Goal: Task Accomplishment & Management: Complete application form

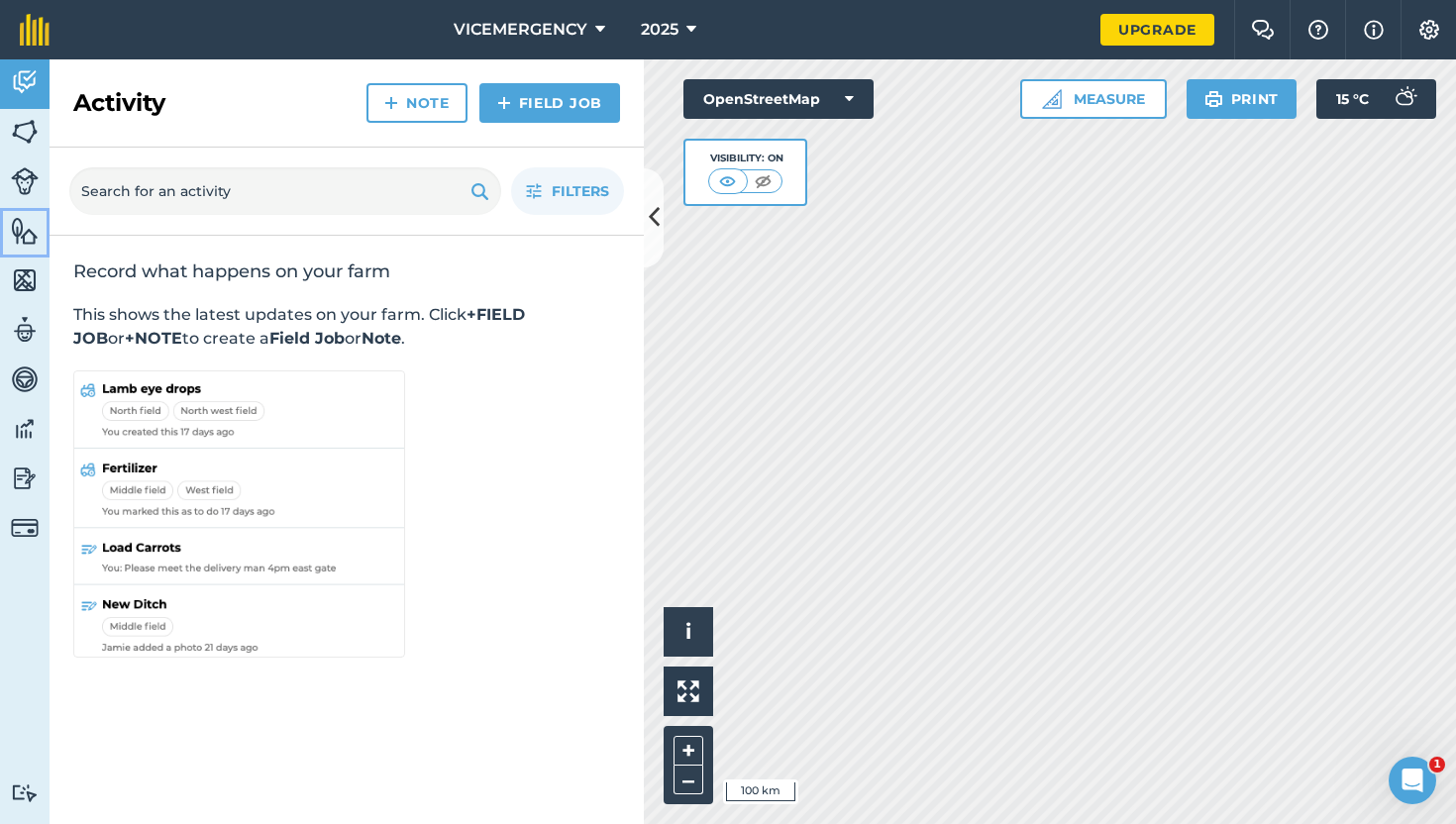
click at [28, 231] on img at bounding box center [25, 231] width 28 height 30
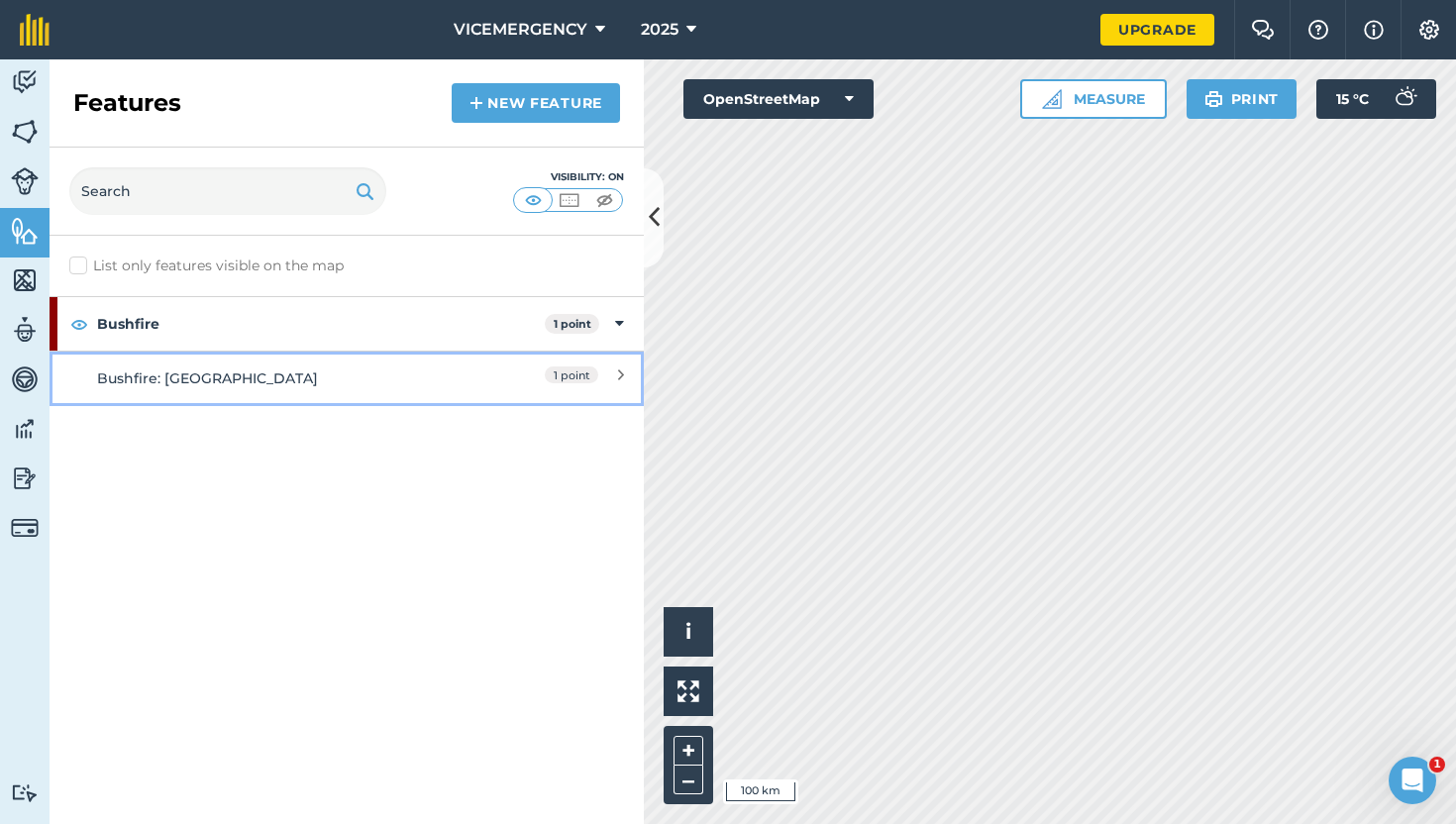
click at [290, 377] on div "Bushfire: [GEOGRAPHIC_DATA]" at bounding box center [273, 379] width 352 height 22
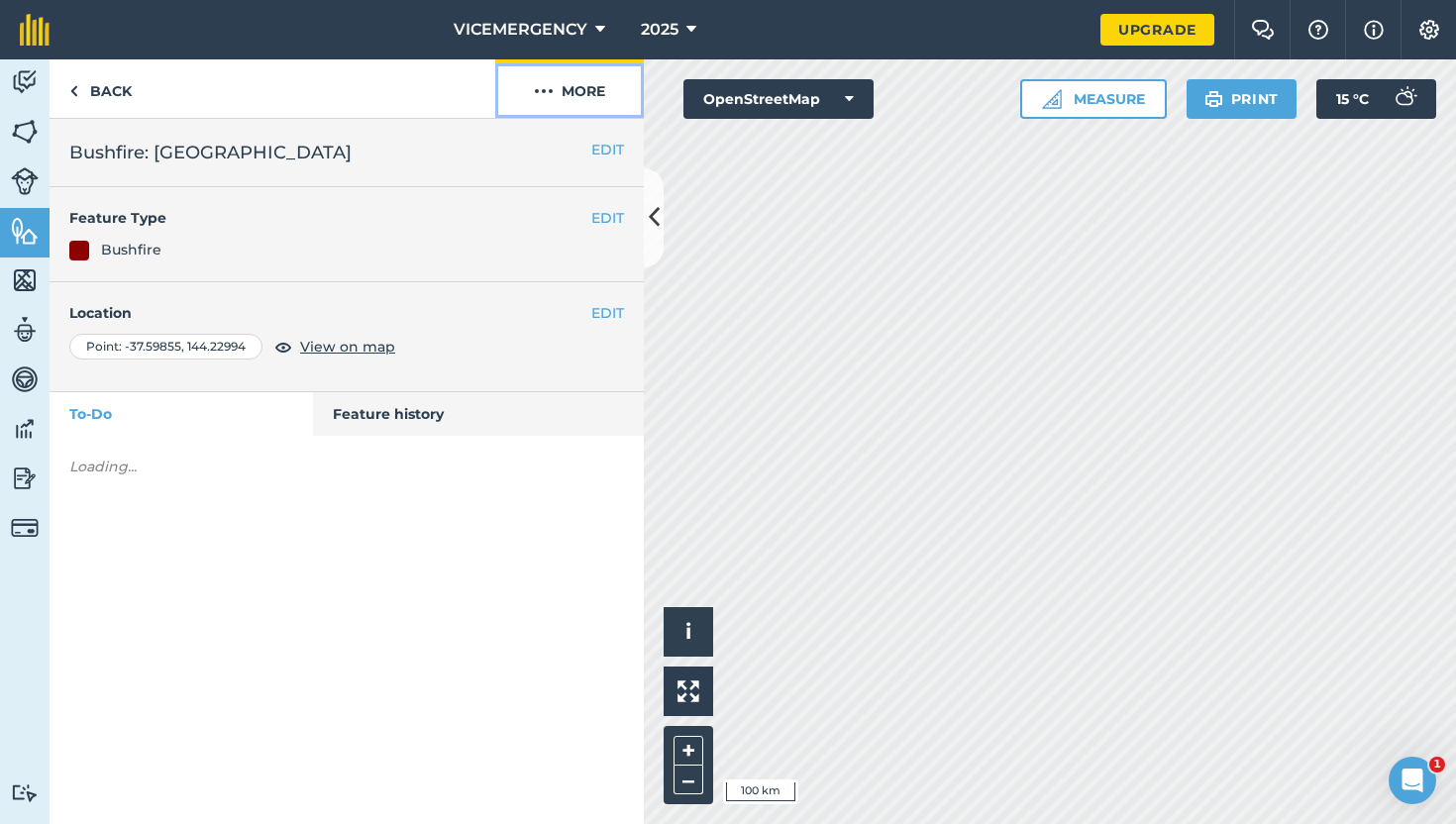
click at [589, 89] on button "More" at bounding box center [569, 88] width 149 height 59
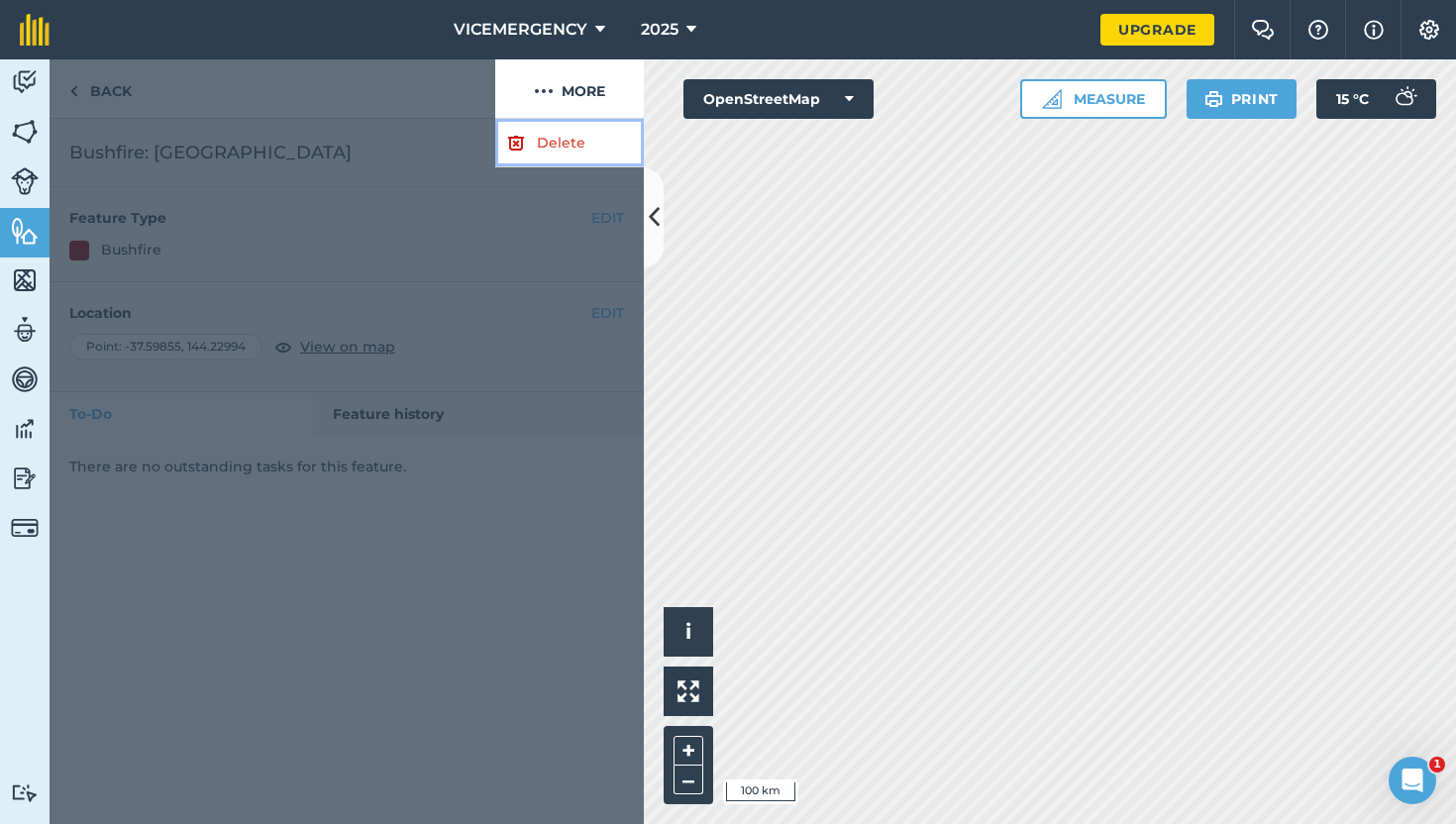
click at [546, 131] on link "Delete" at bounding box center [569, 143] width 149 height 49
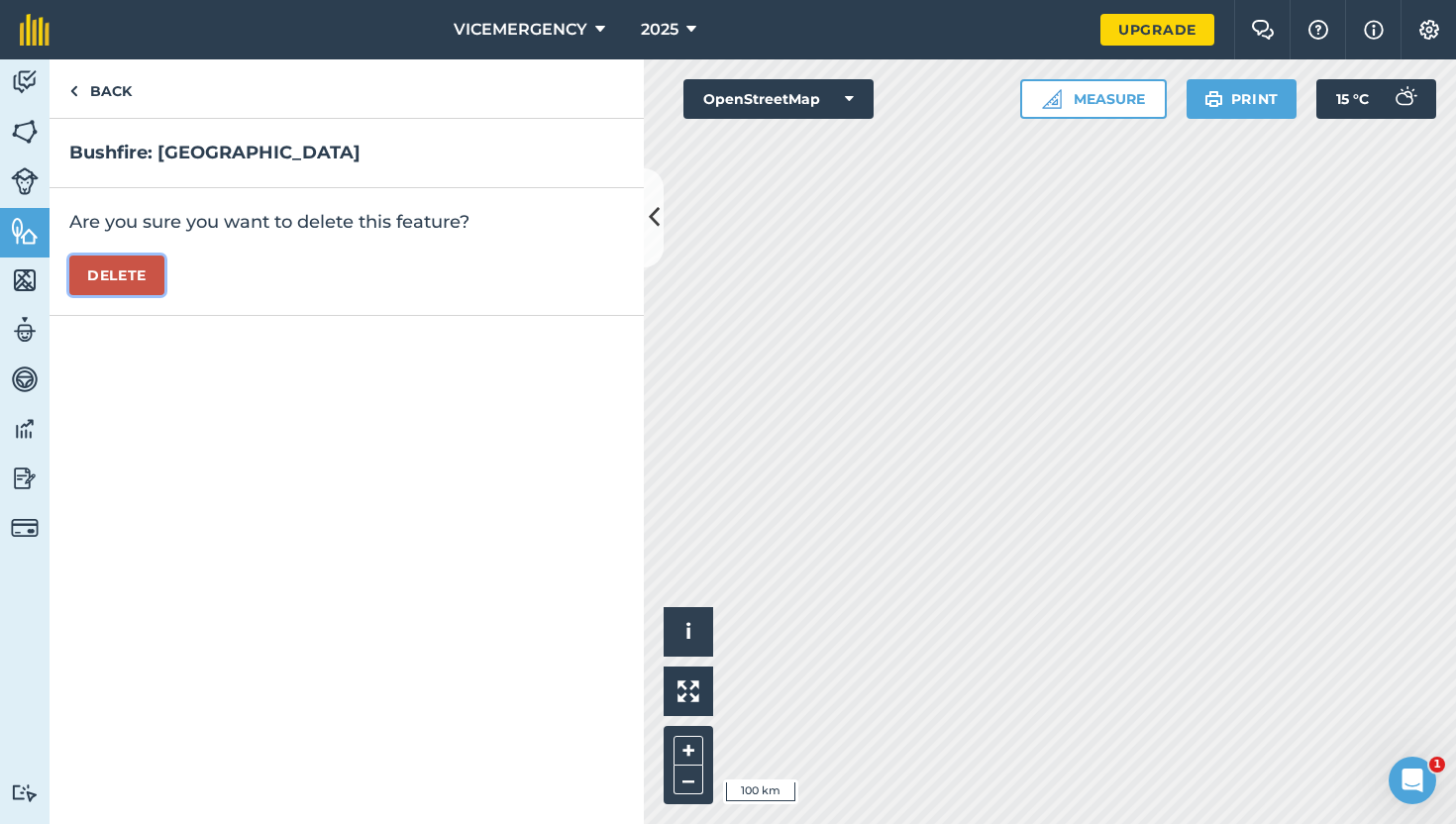
click at [139, 272] on button "Delete" at bounding box center [117, 276] width 95 height 40
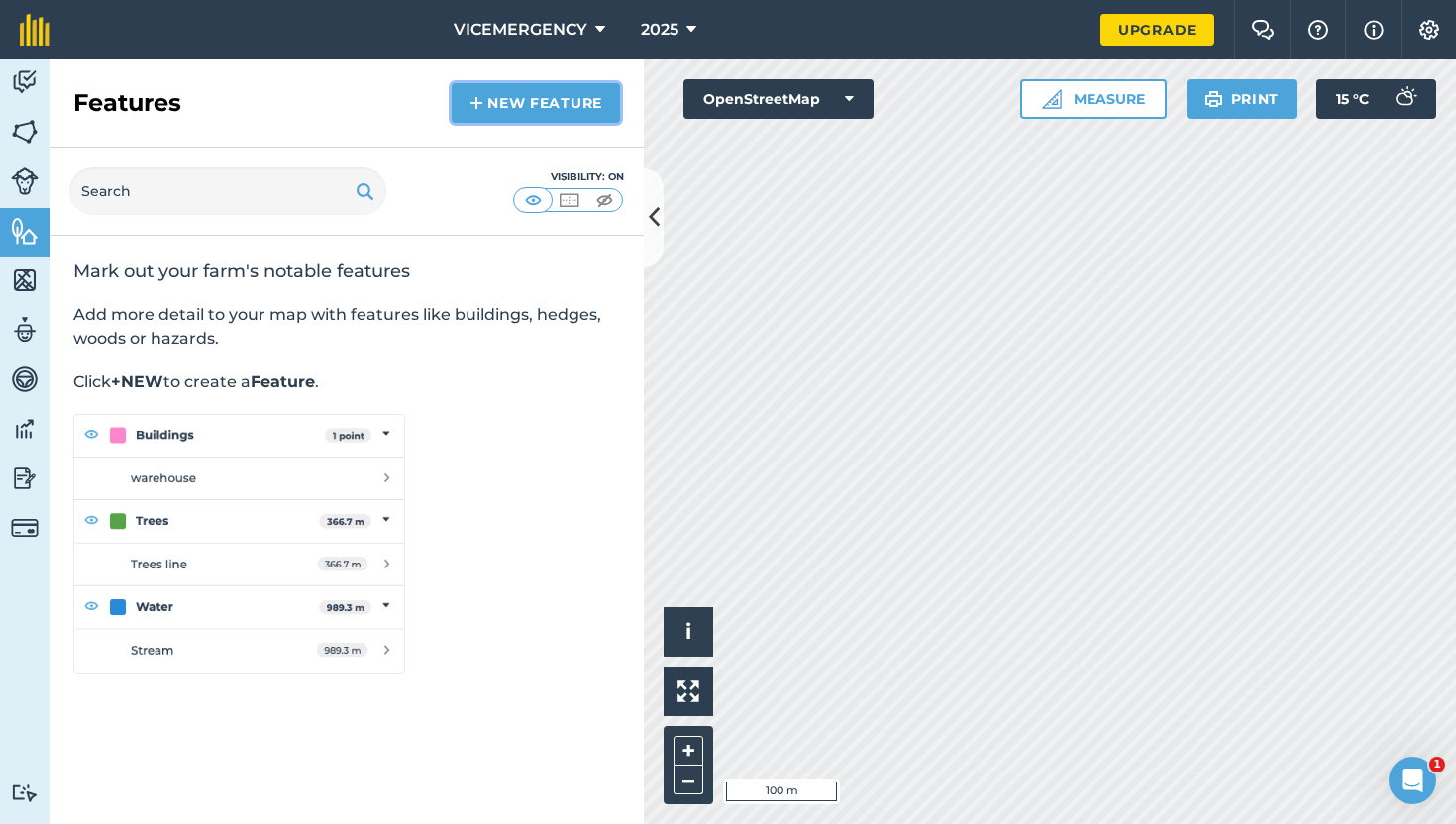
click at [544, 105] on link "New feature" at bounding box center [536, 103] width 169 height 40
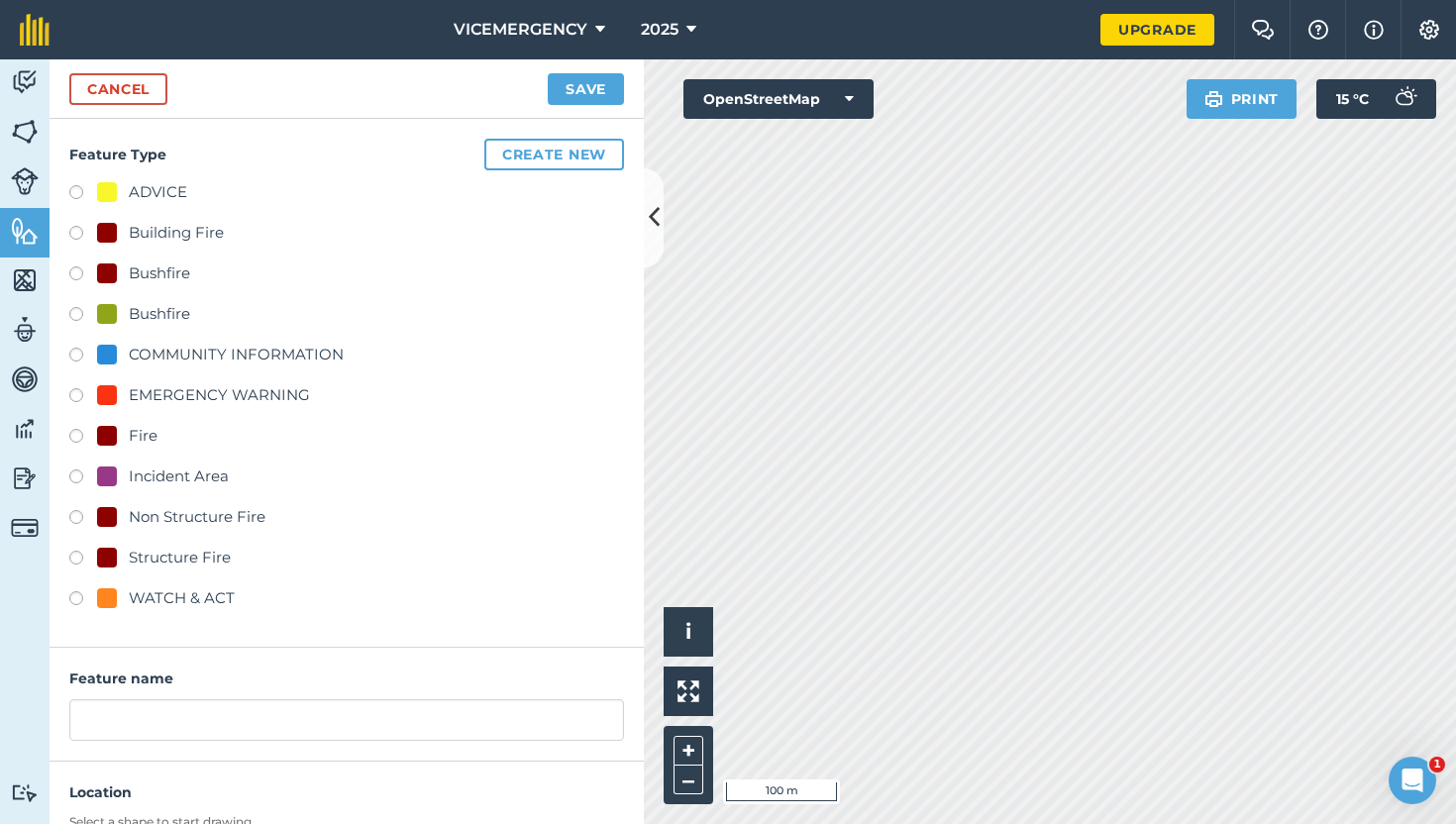
click at [73, 269] on label at bounding box center [83, 277] width 28 height 20
radio input "true"
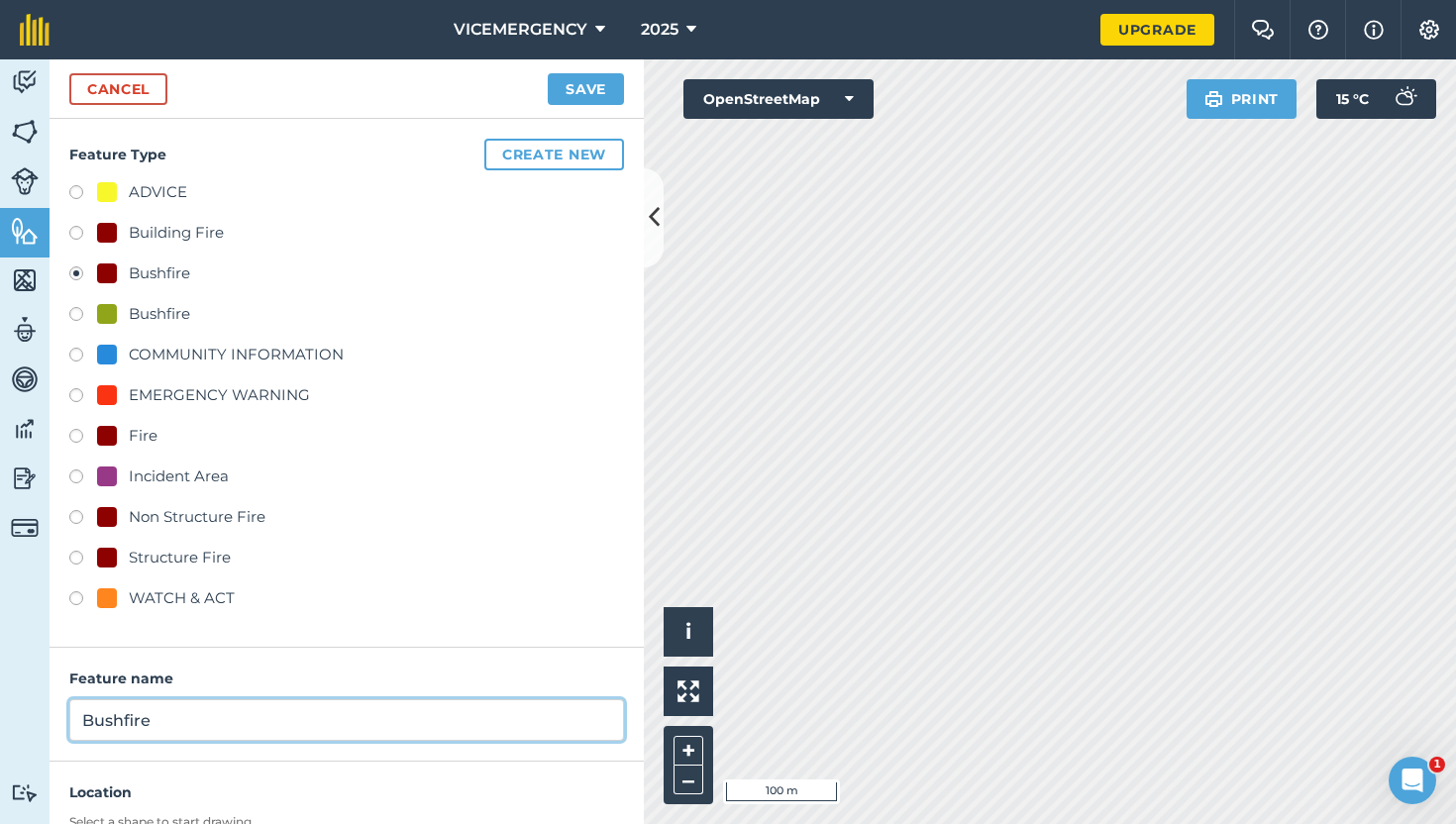
click at [173, 723] on input "Bushfire" at bounding box center [346, 720] width 554 height 42
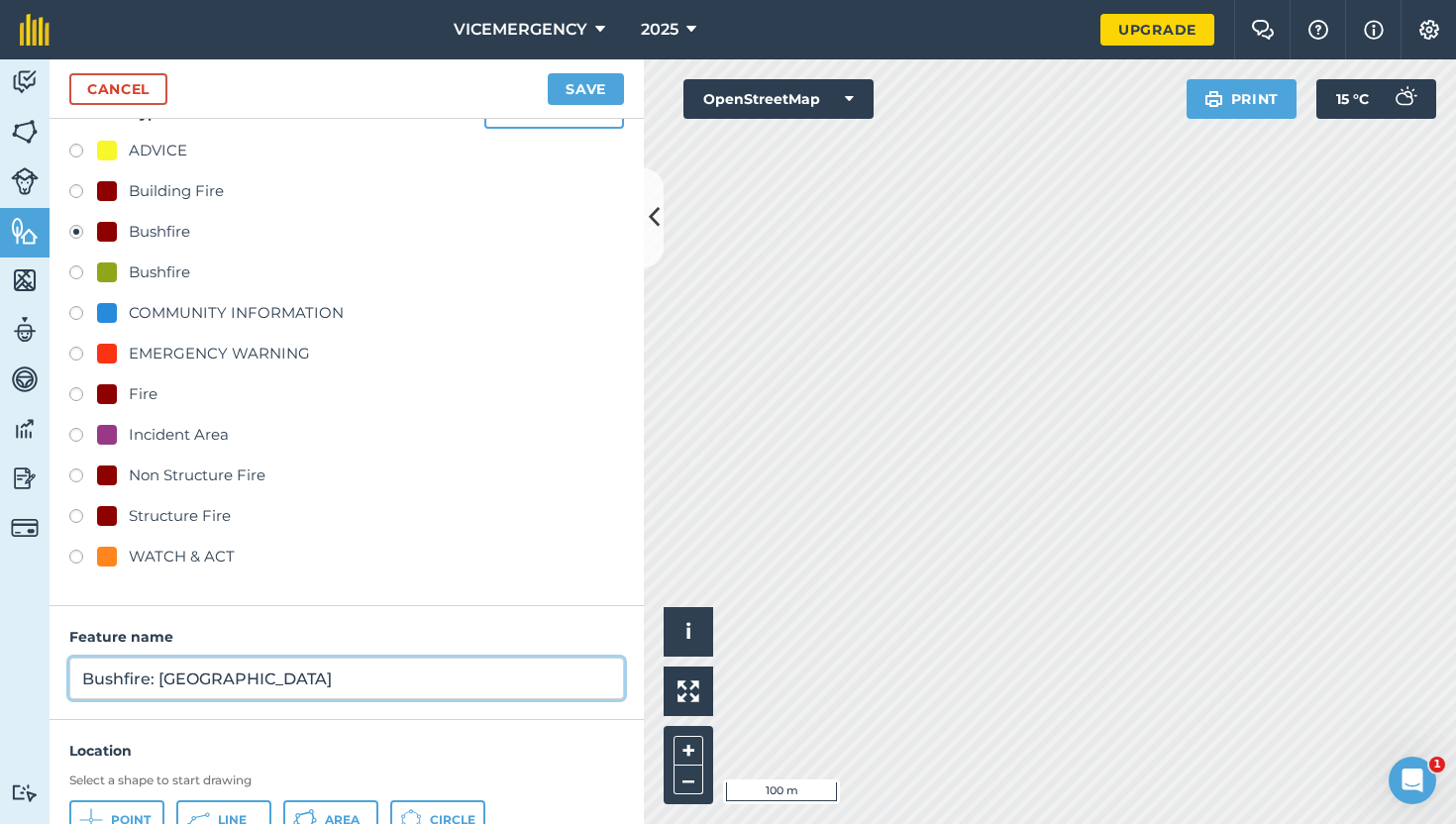
scroll to position [124, 0]
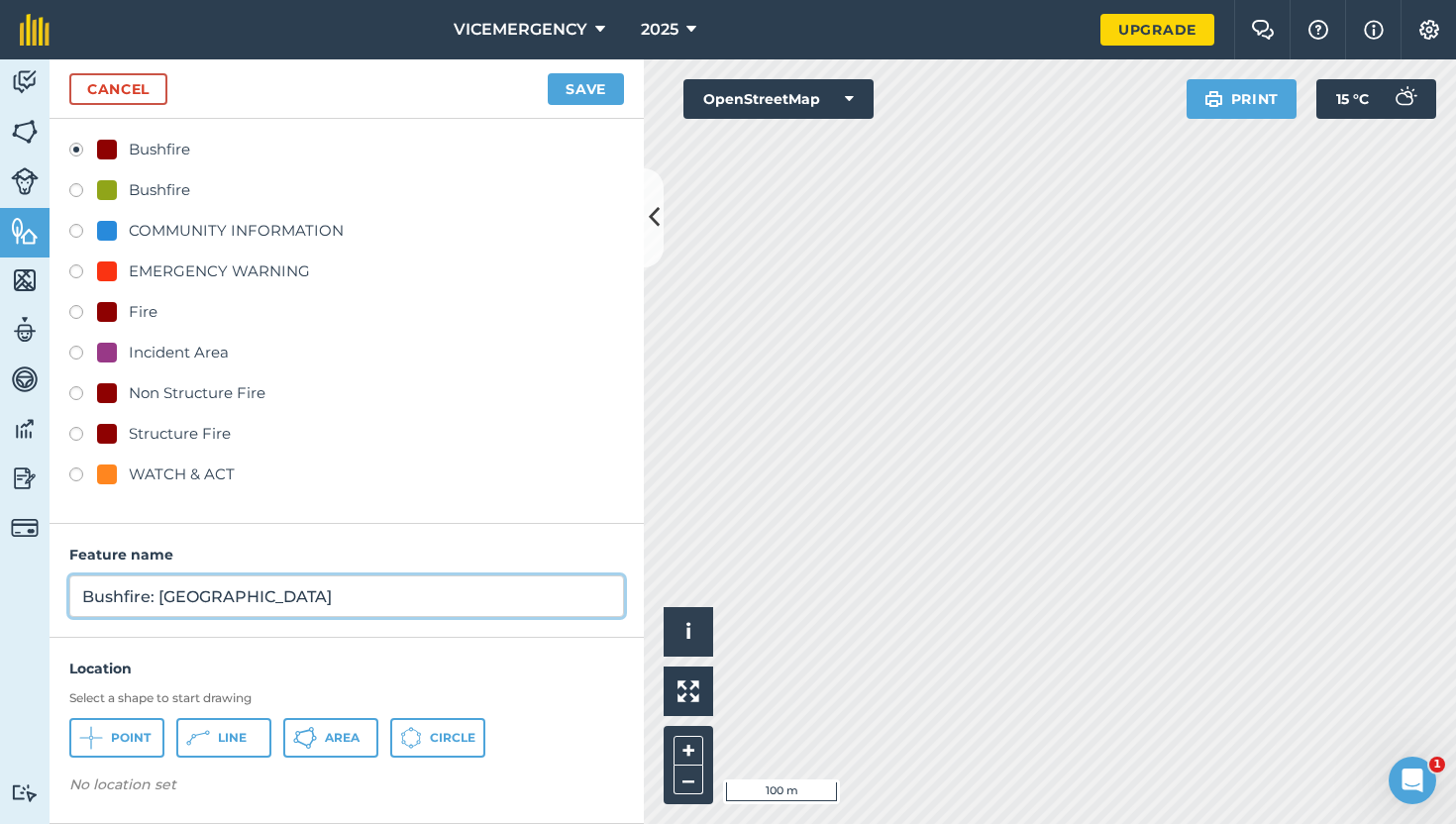
type input "Bushfire: [GEOGRAPHIC_DATA]"
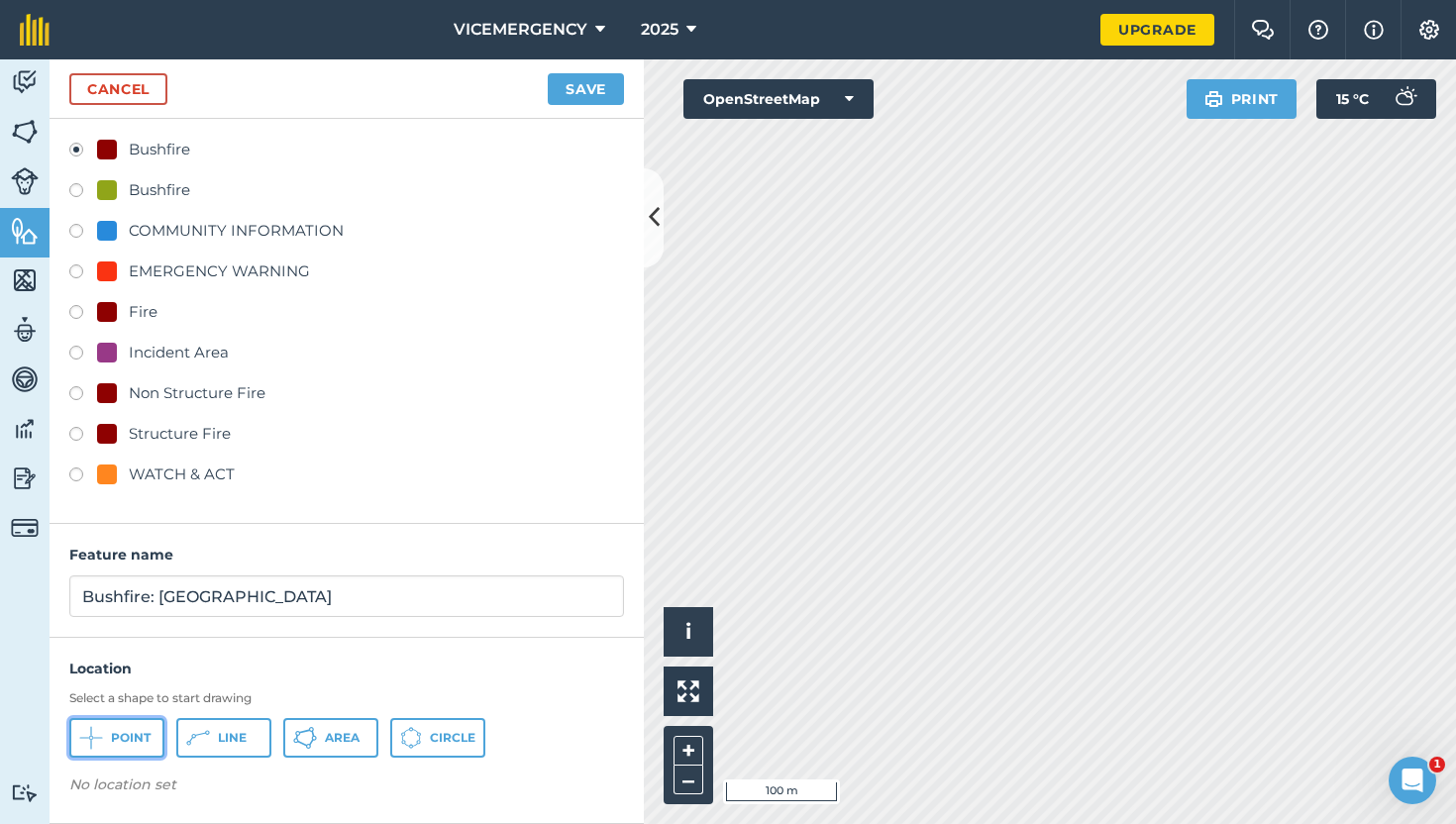
click at [92, 730] on icon at bounding box center [91, 738] width 24 height 24
click at [591, 82] on button "Save" at bounding box center [585, 89] width 76 height 32
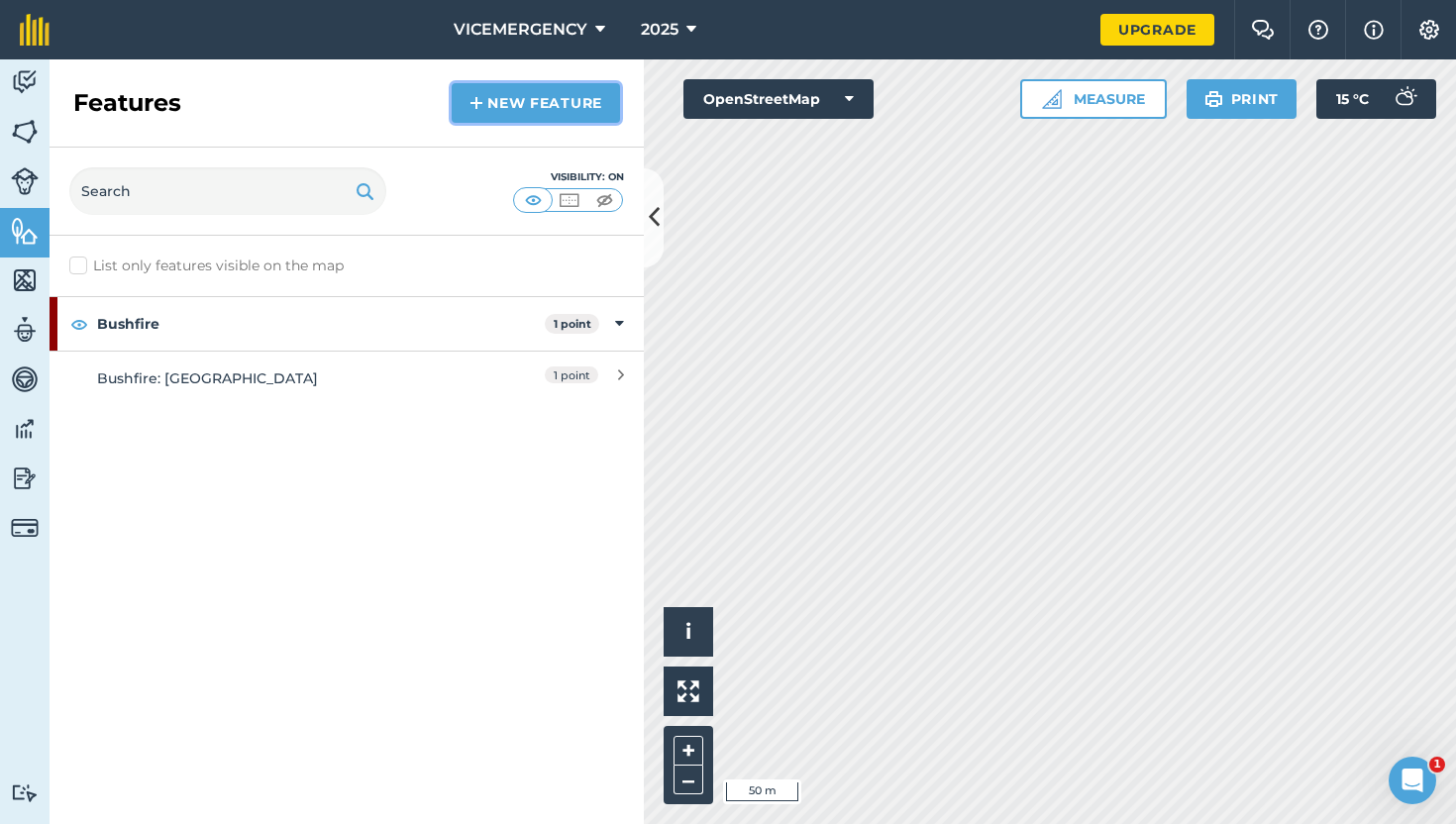
click at [562, 114] on link "New feature" at bounding box center [536, 103] width 169 height 40
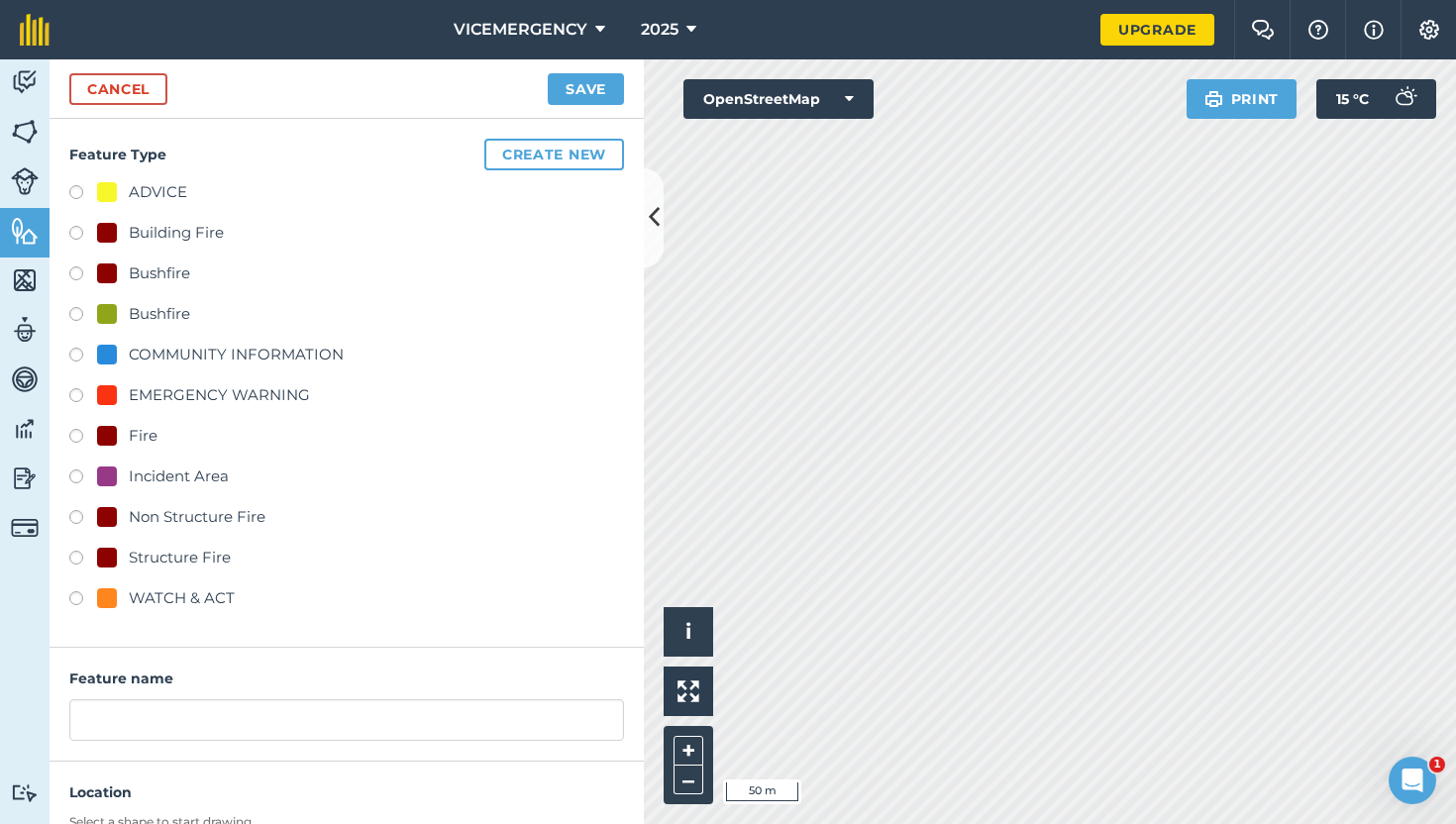
click at [74, 475] on label at bounding box center [83, 479] width 28 height 20
radio input "true"
type input "Incident Area"
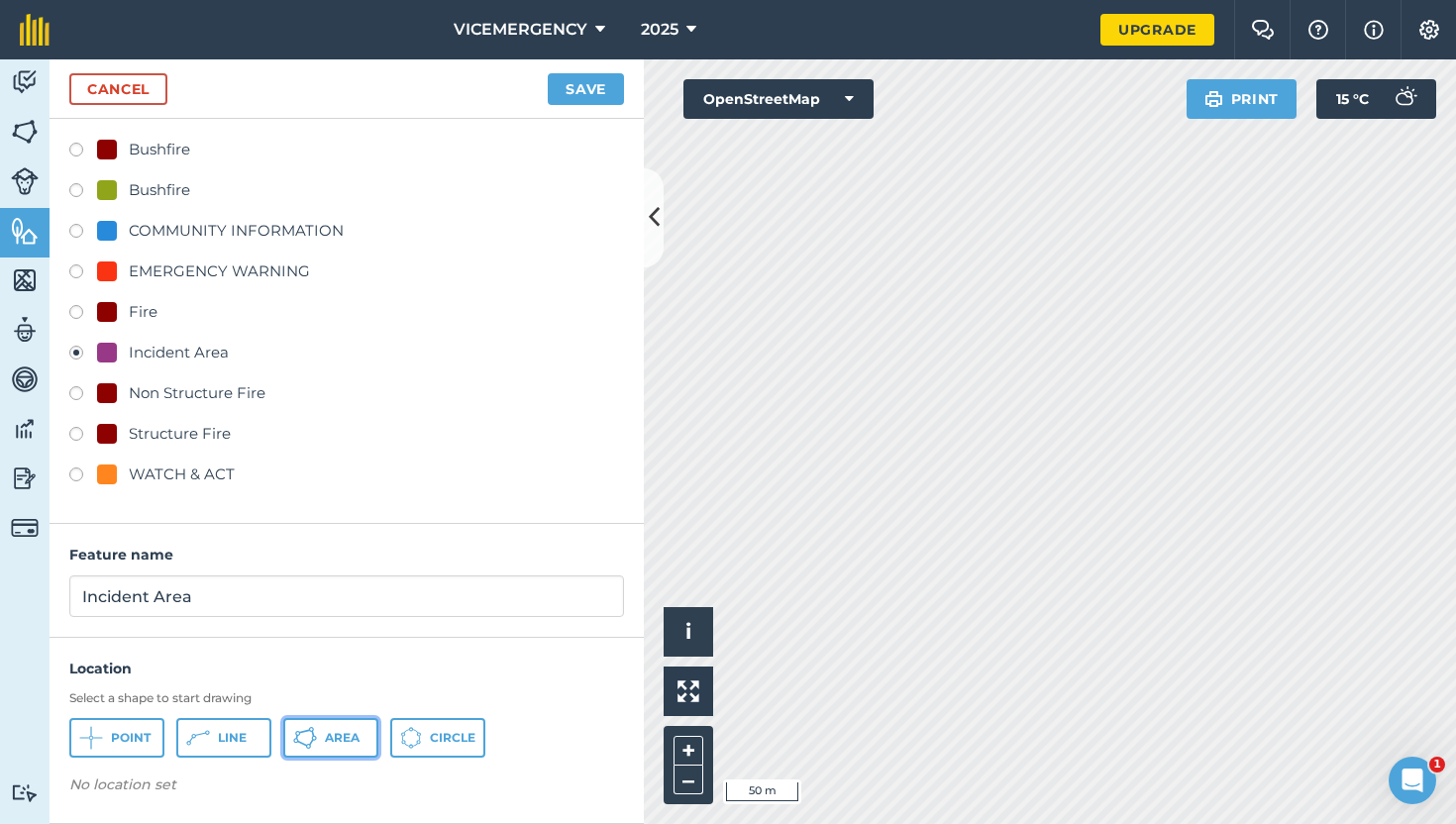
click at [349, 745] on span "Area" at bounding box center [342, 738] width 35 height 16
click at [593, 88] on button "Save" at bounding box center [585, 89] width 76 height 32
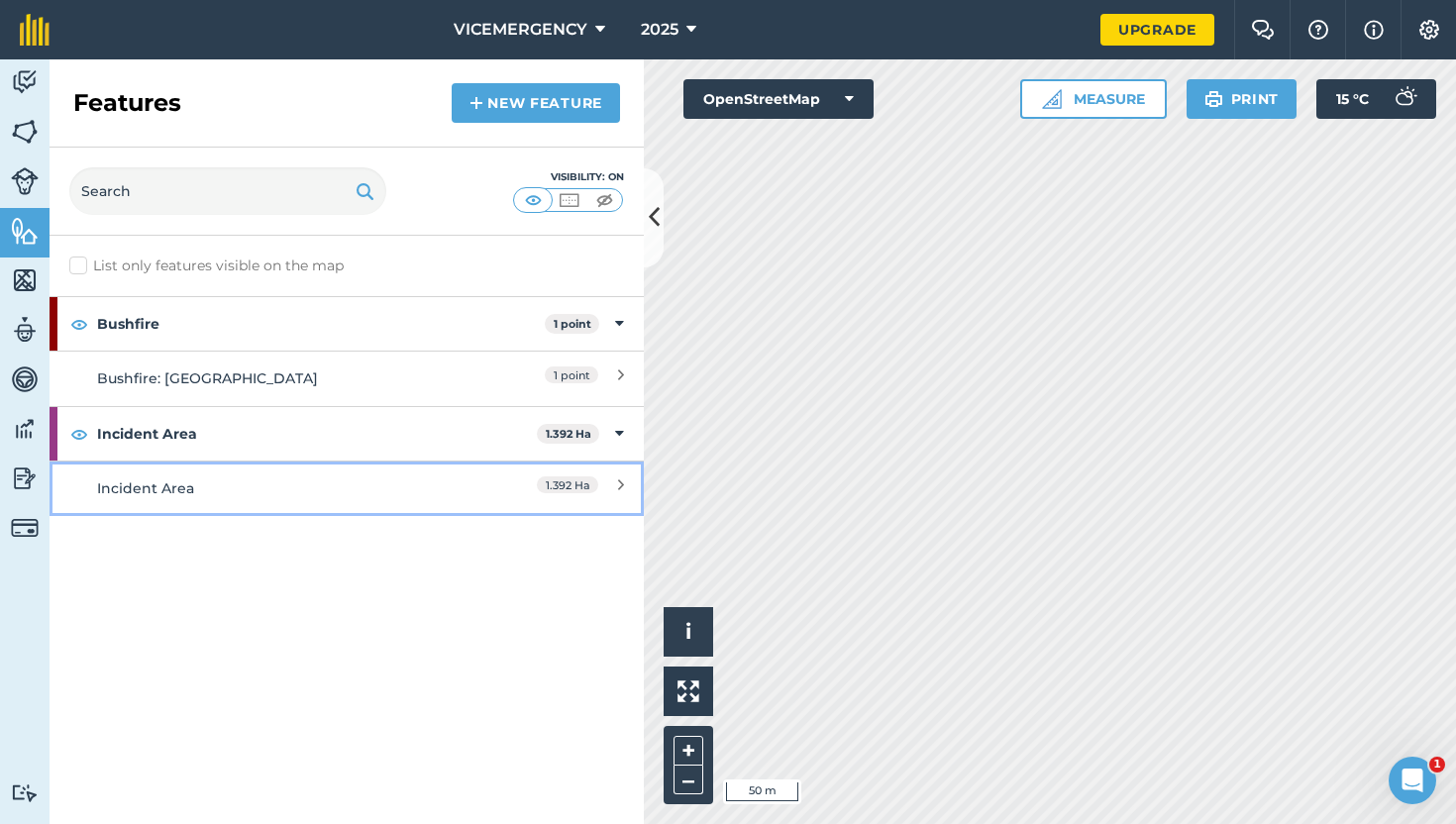
click at [462, 470] on link "Incident Area 1.392 Ha" at bounding box center [346, 487] width 594 height 55
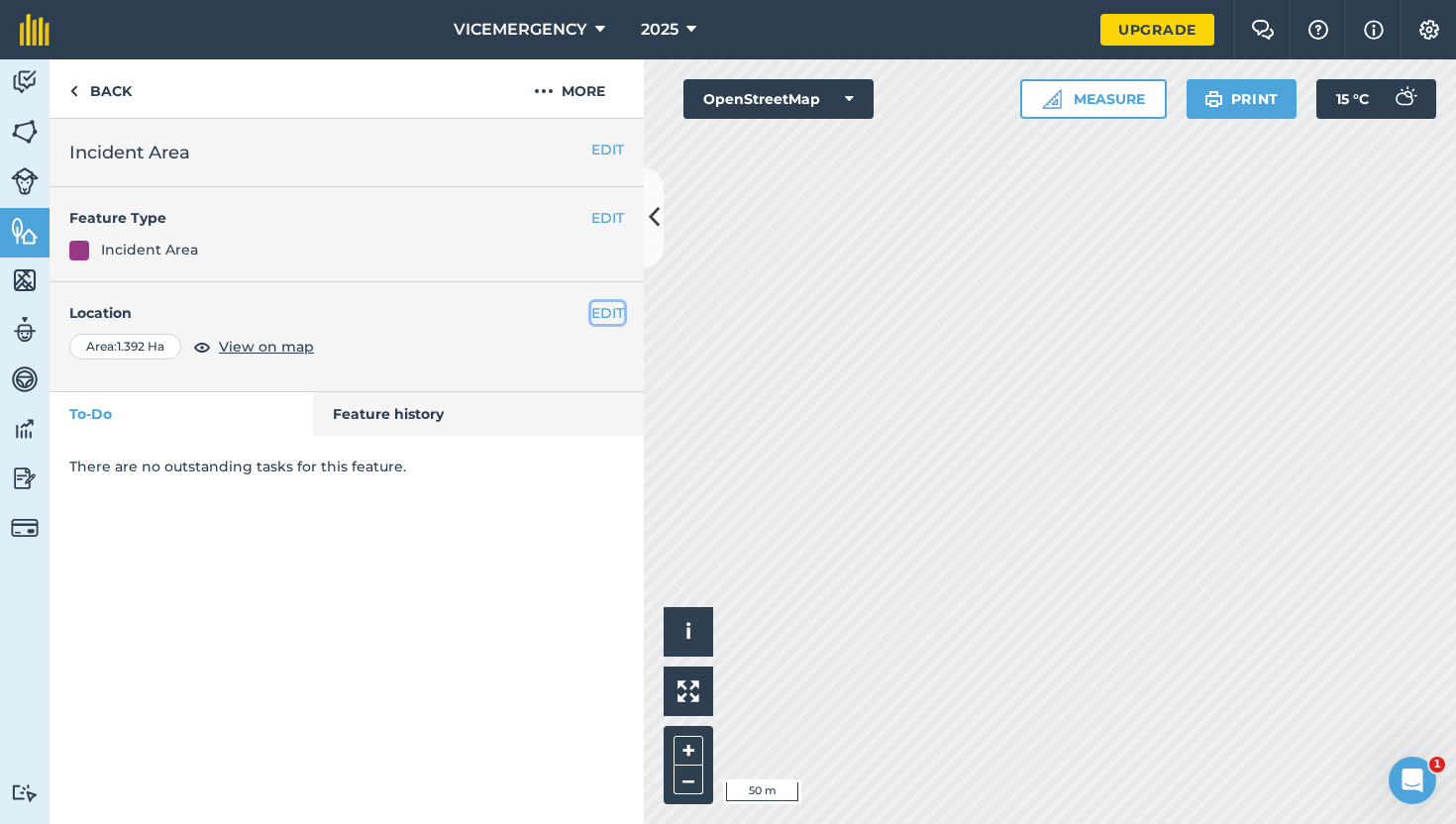
click at [599, 309] on button "EDIT" at bounding box center [607, 313] width 33 height 22
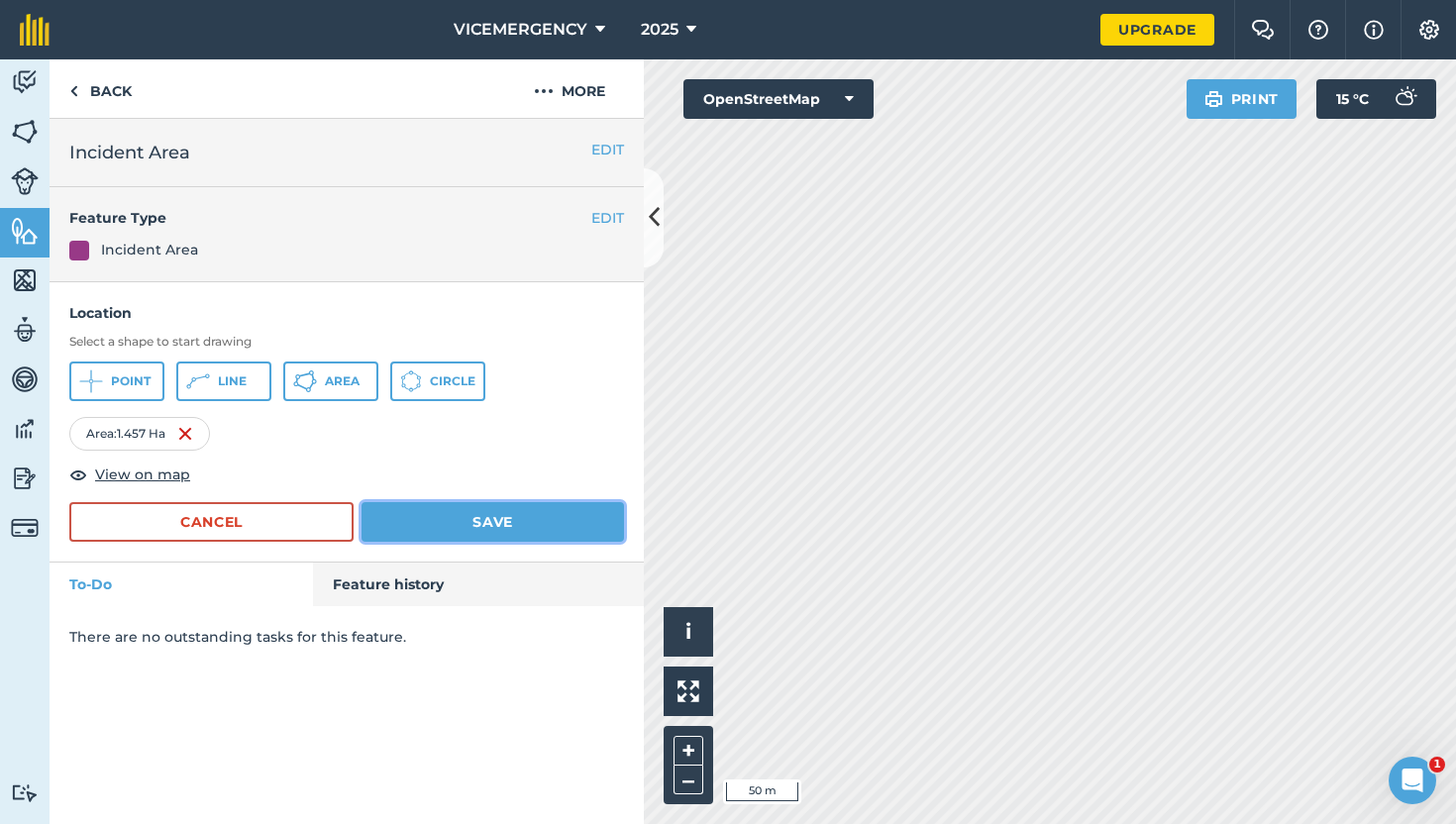
click at [483, 533] on button "Save" at bounding box center [493, 522] width 263 height 40
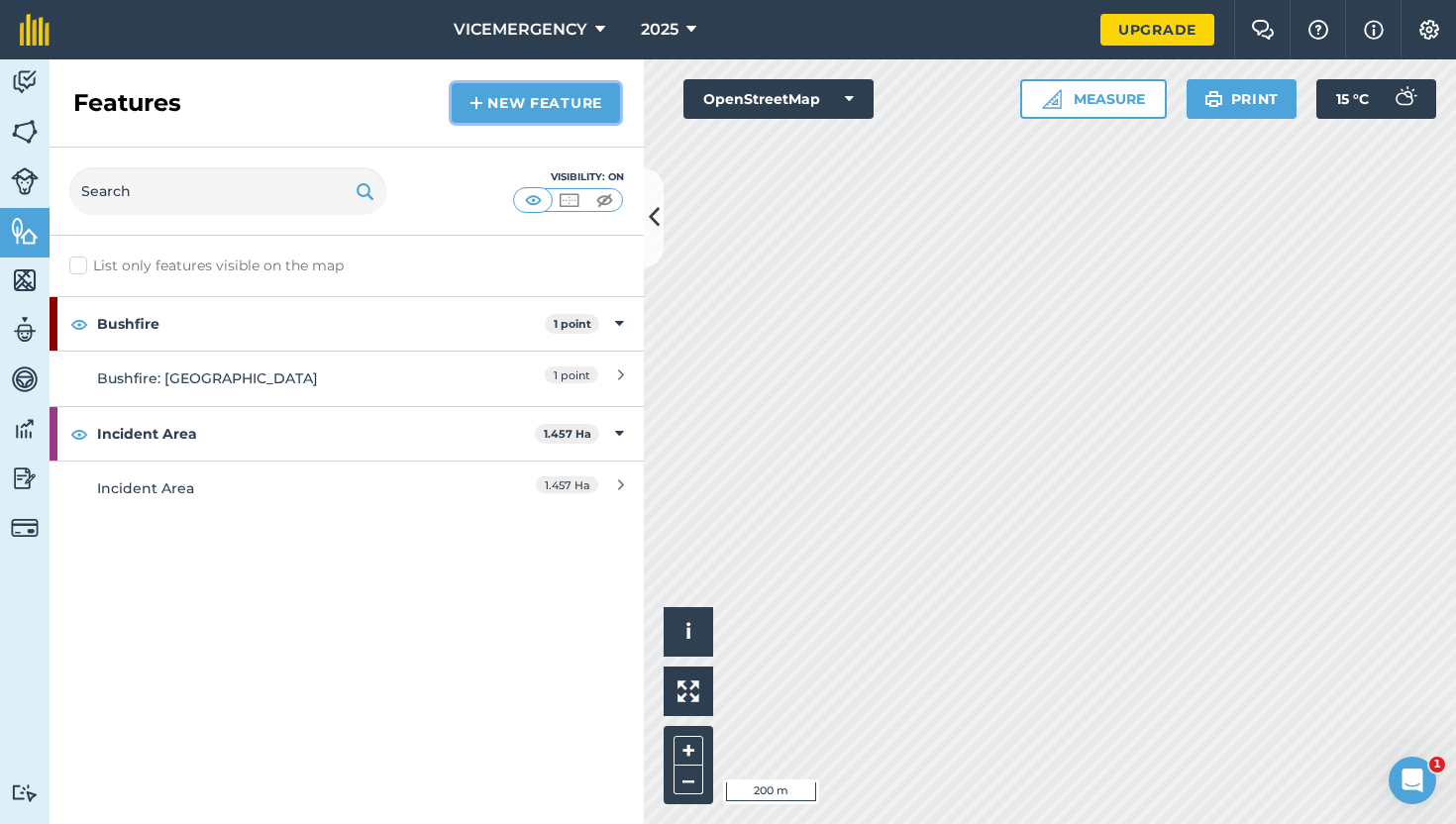
click at [560, 95] on link "New feature" at bounding box center [536, 103] width 169 height 40
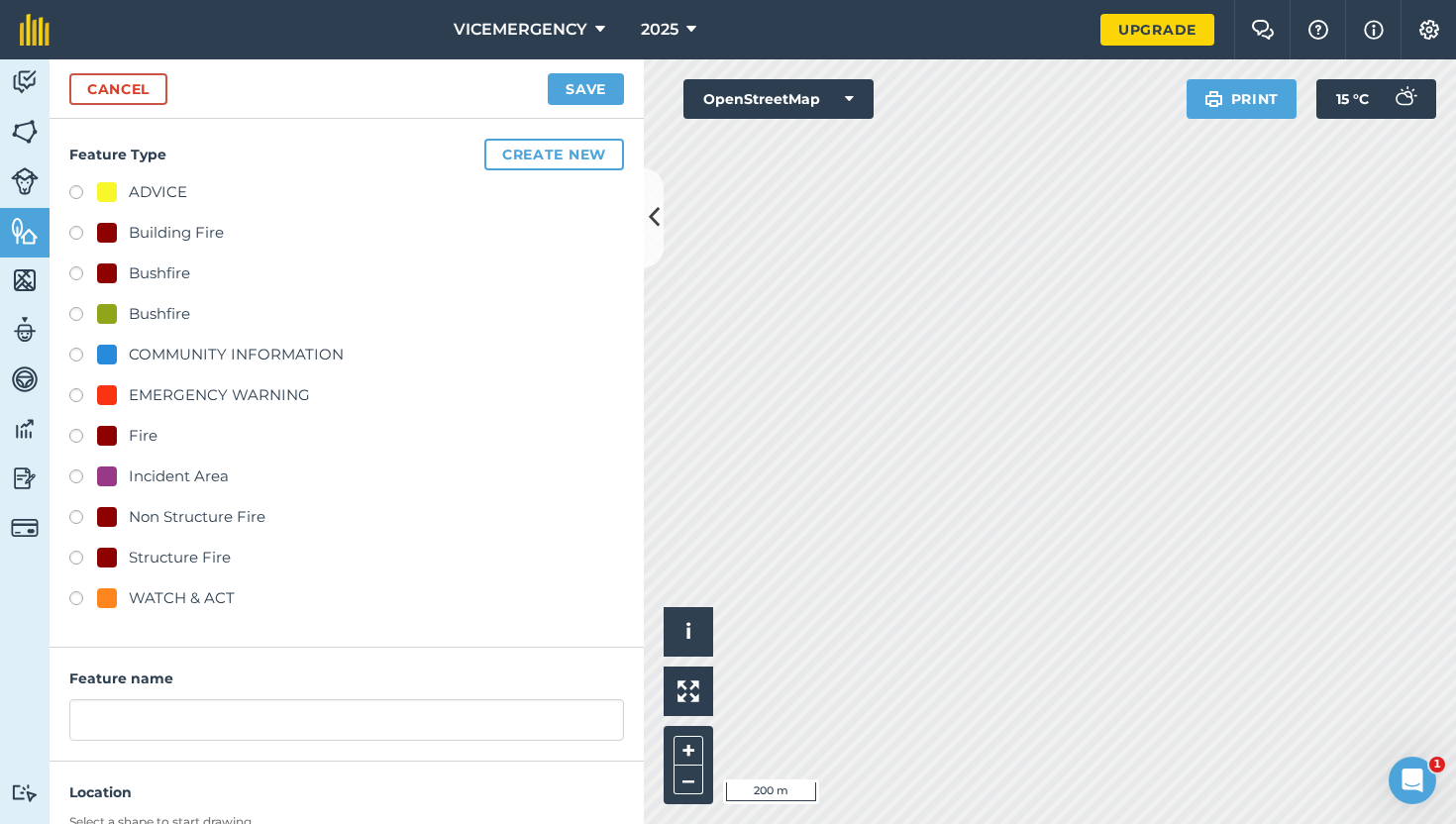
click at [72, 193] on label at bounding box center [83, 195] width 28 height 20
radio input "true"
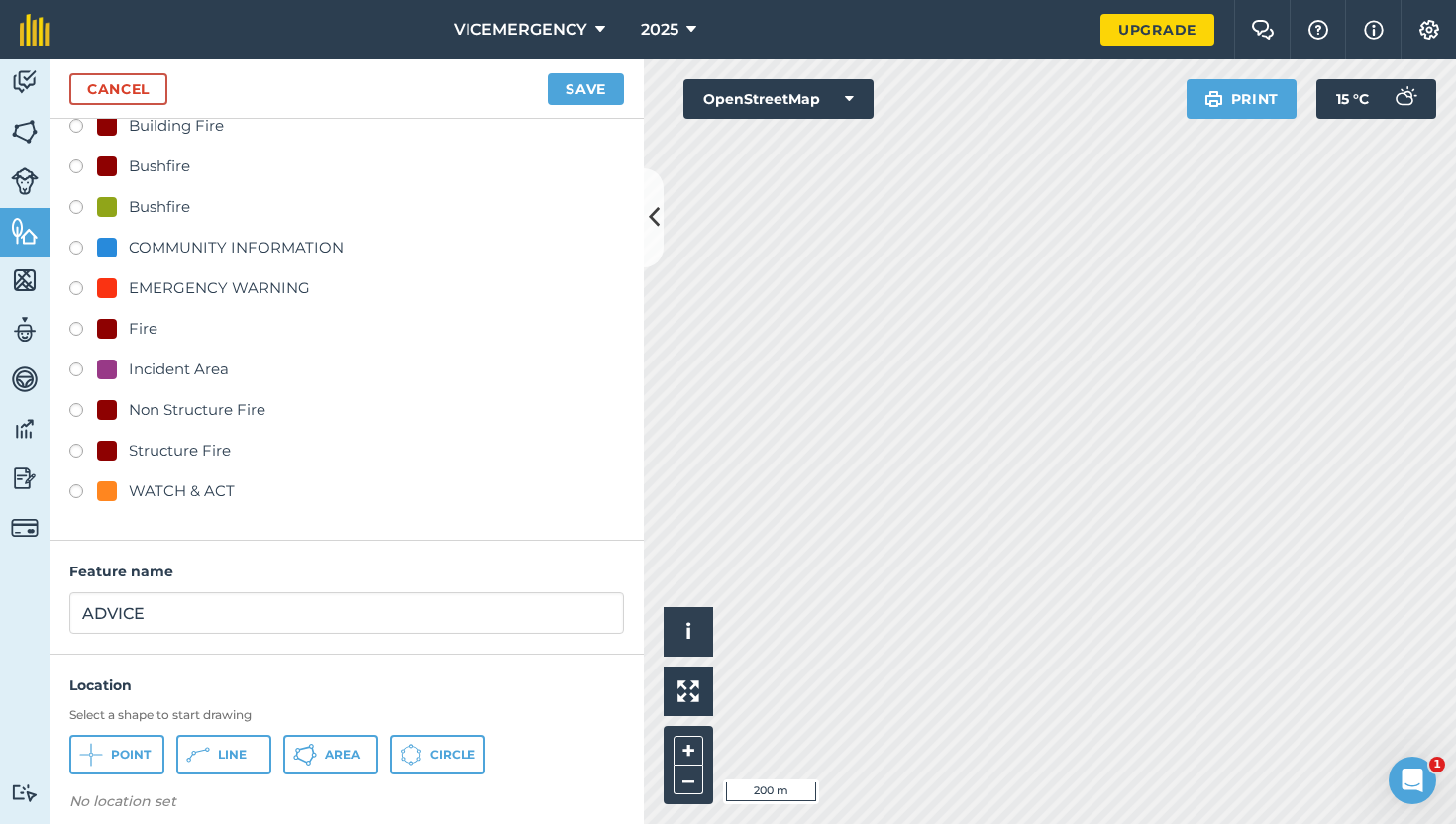
scroll to position [124, 0]
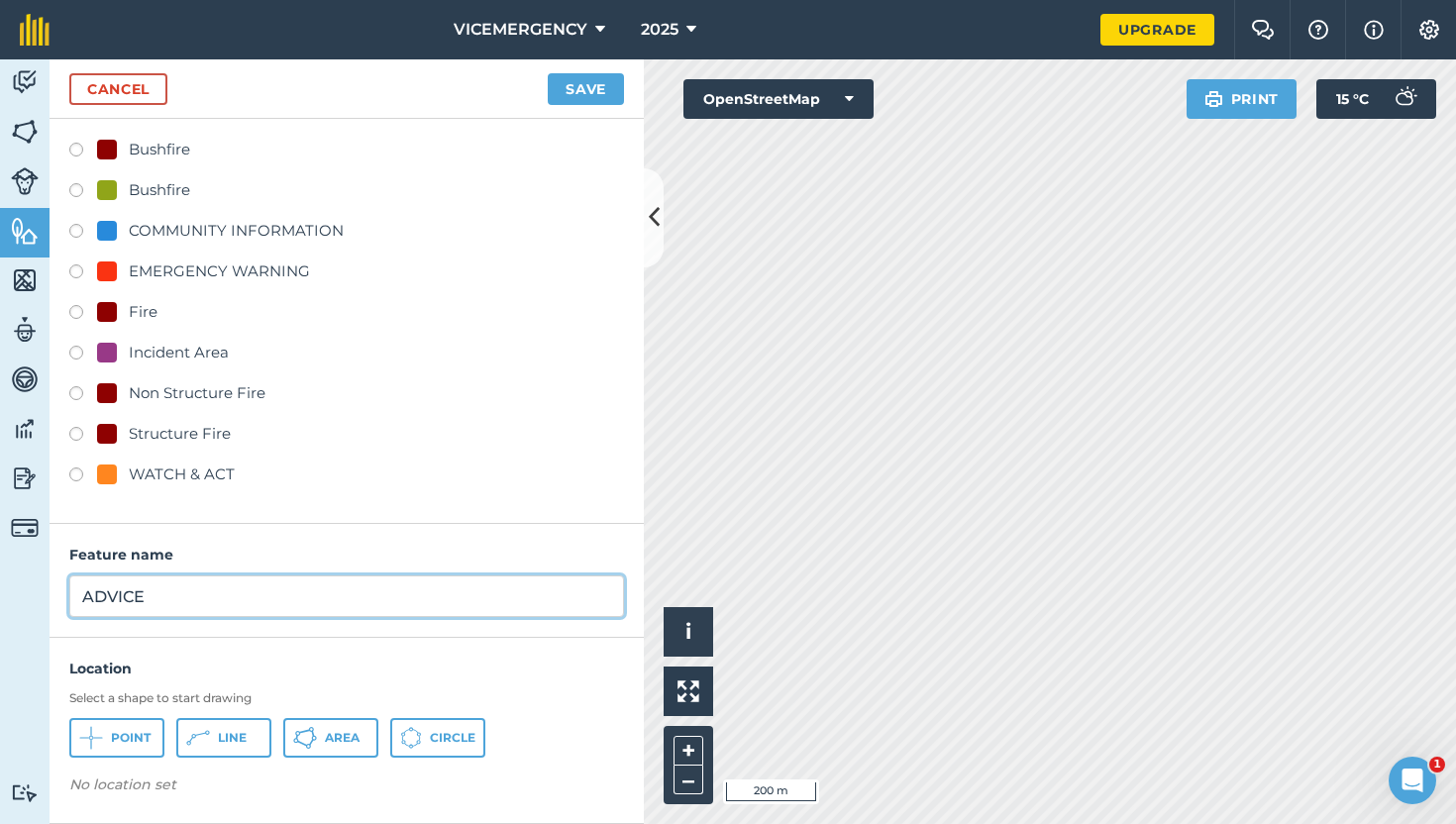
click at [158, 600] on input "ADVICE" at bounding box center [346, 596] width 554 height 42
type input "ADVICE - BUSHFIRE"
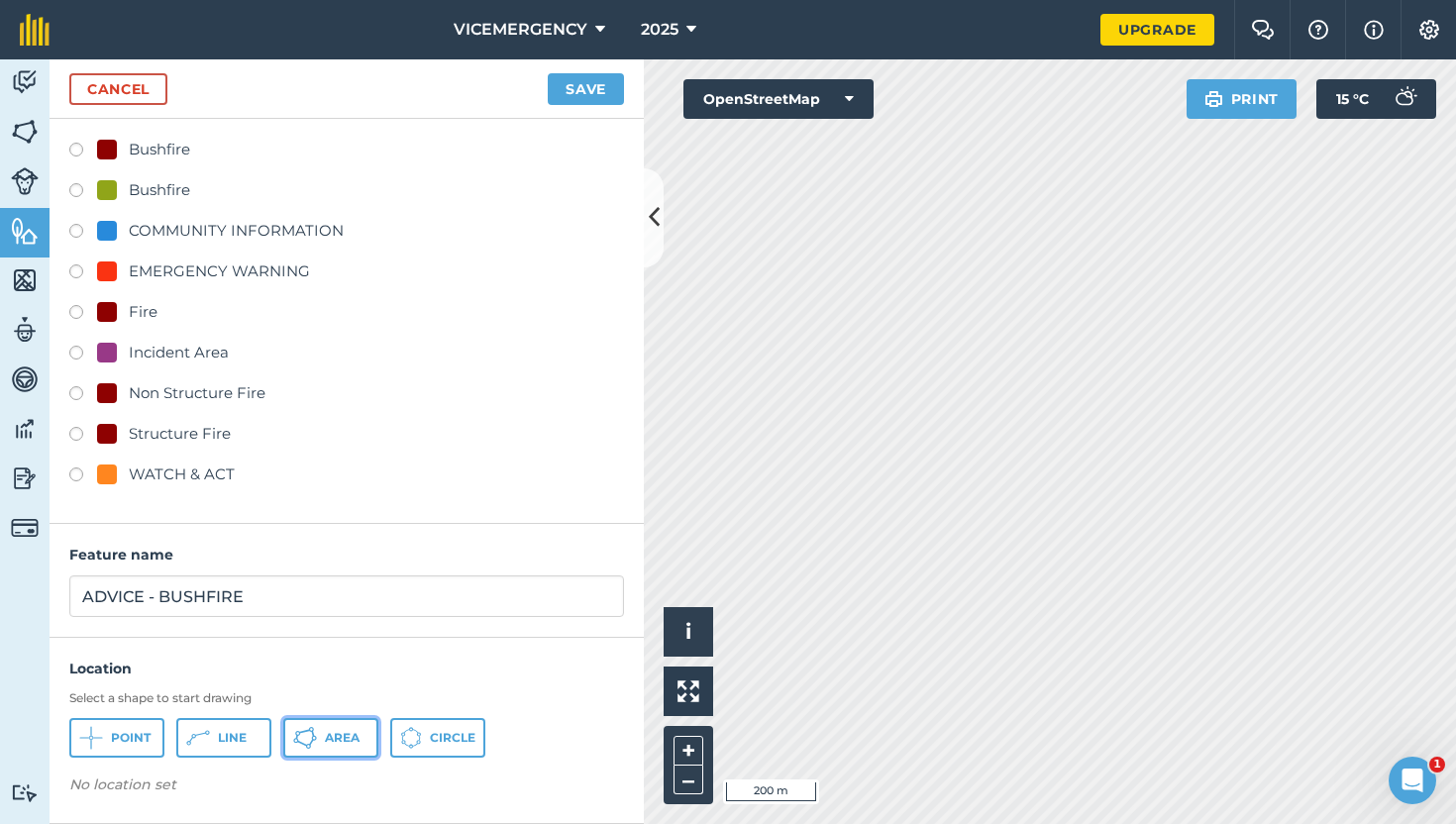
click at [322, 740] on button "Area" at bounding box center [331, 738] width 95 height 40
click at [589, 89] on button "Save" at bounding box center [585, 89] width 76 height 32
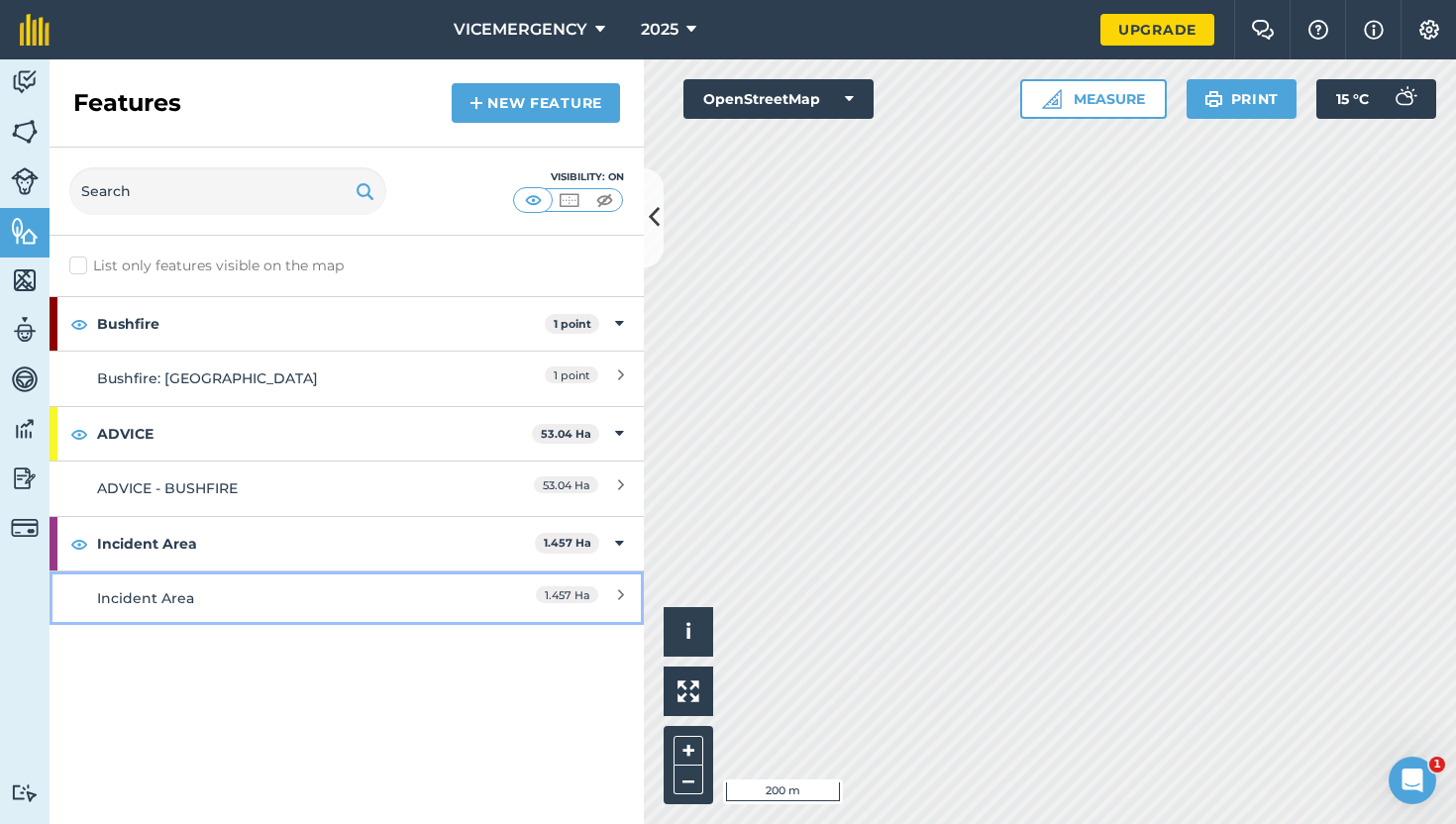
click at [314, 588] on div "Incident Area" at bounding box center [273, 598] width 352 height 22
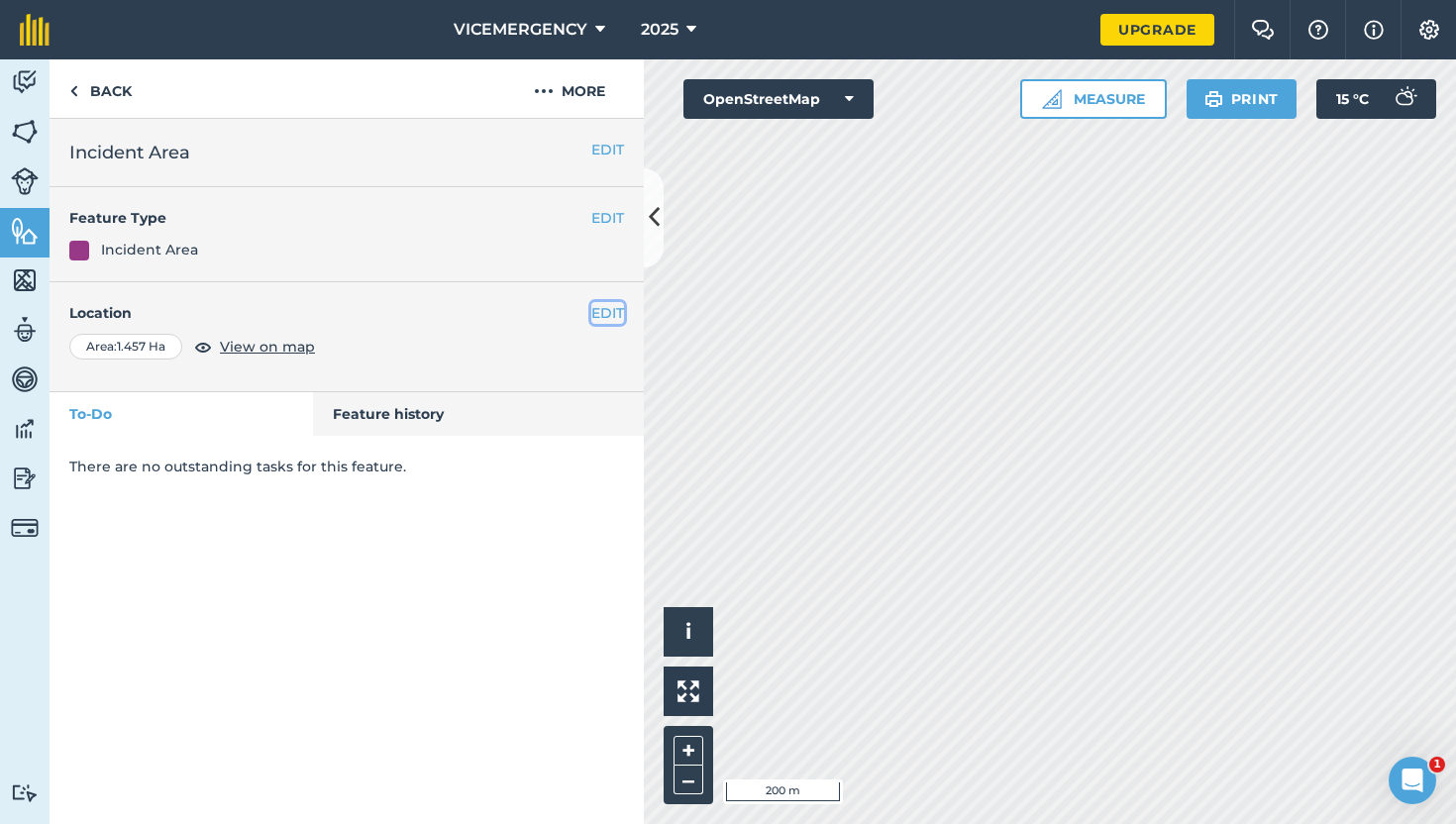
click at [593, 323] on button "EDIT" at bounding box center [607, 313] width 33 height 22
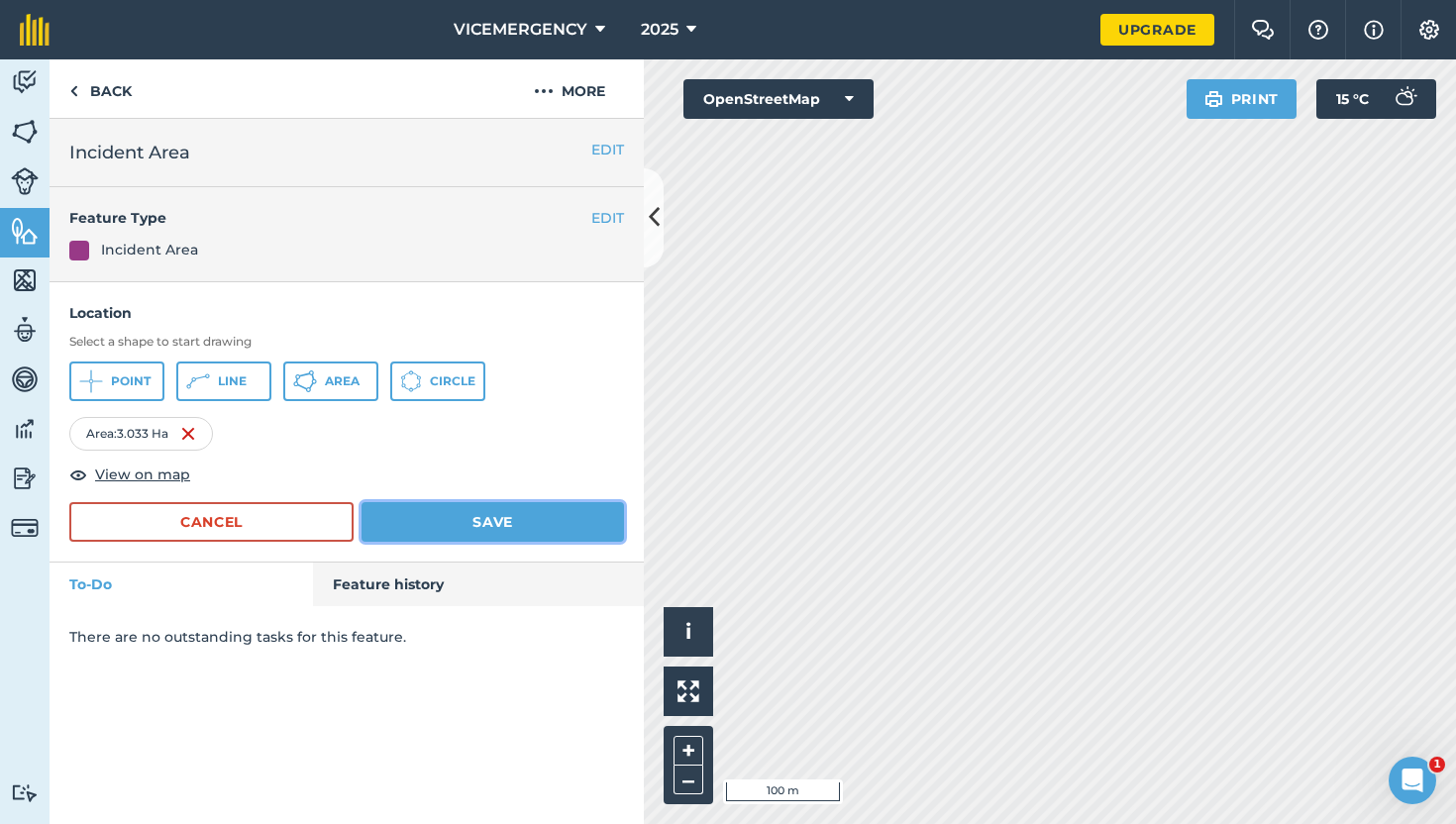
click at [518, 522] on button "Save" at bounding box center [493, 522] width 263 height 40
